Goal: Find specific page/section: Find specific page/section

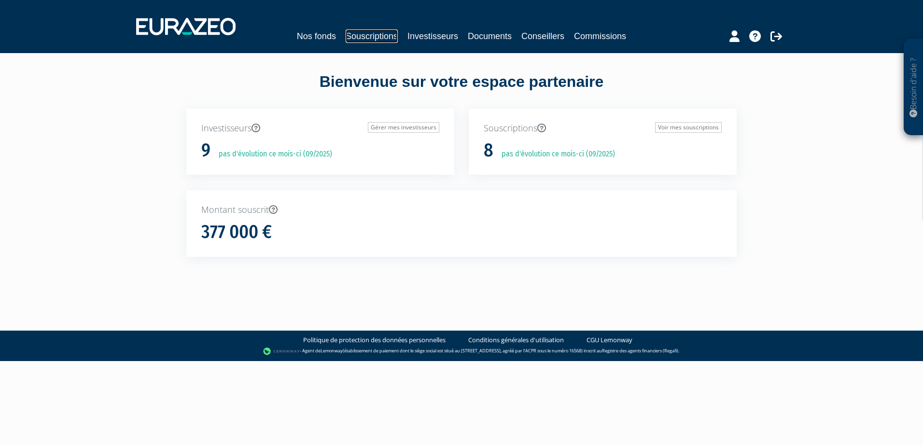
click at [373, 37] on link "Souscriptions" at bounding box center [372, 36] width 52 height 14
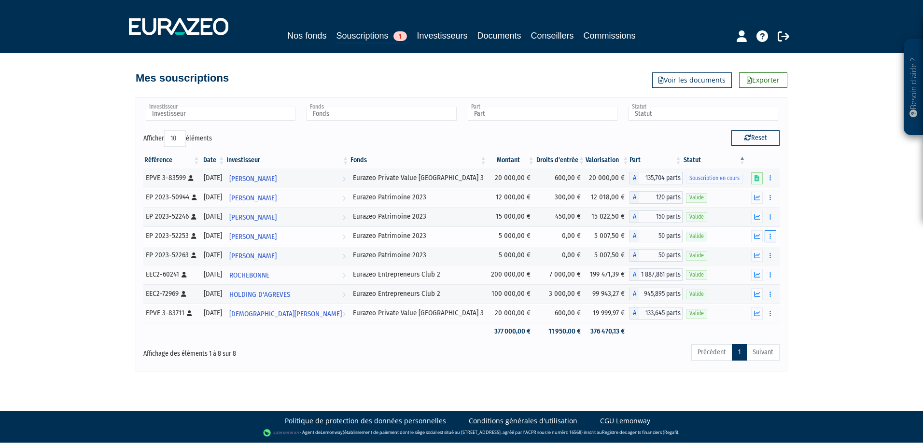
click at [771, 239] on icon "button" at bounding box center [770, 236] width 1 height 6
click at [760, 234] on icon "button" at bounding box center [757, 236] width 6 height 6
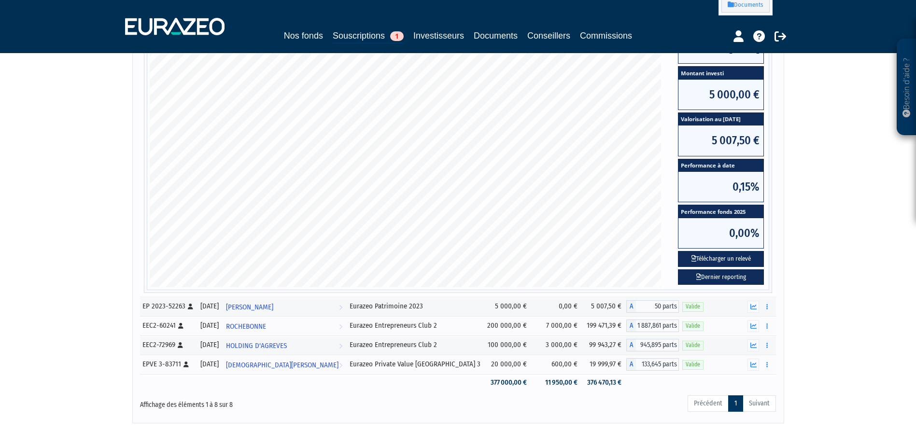
scroll to position [193, 0]
